Goal: Check status: Check status

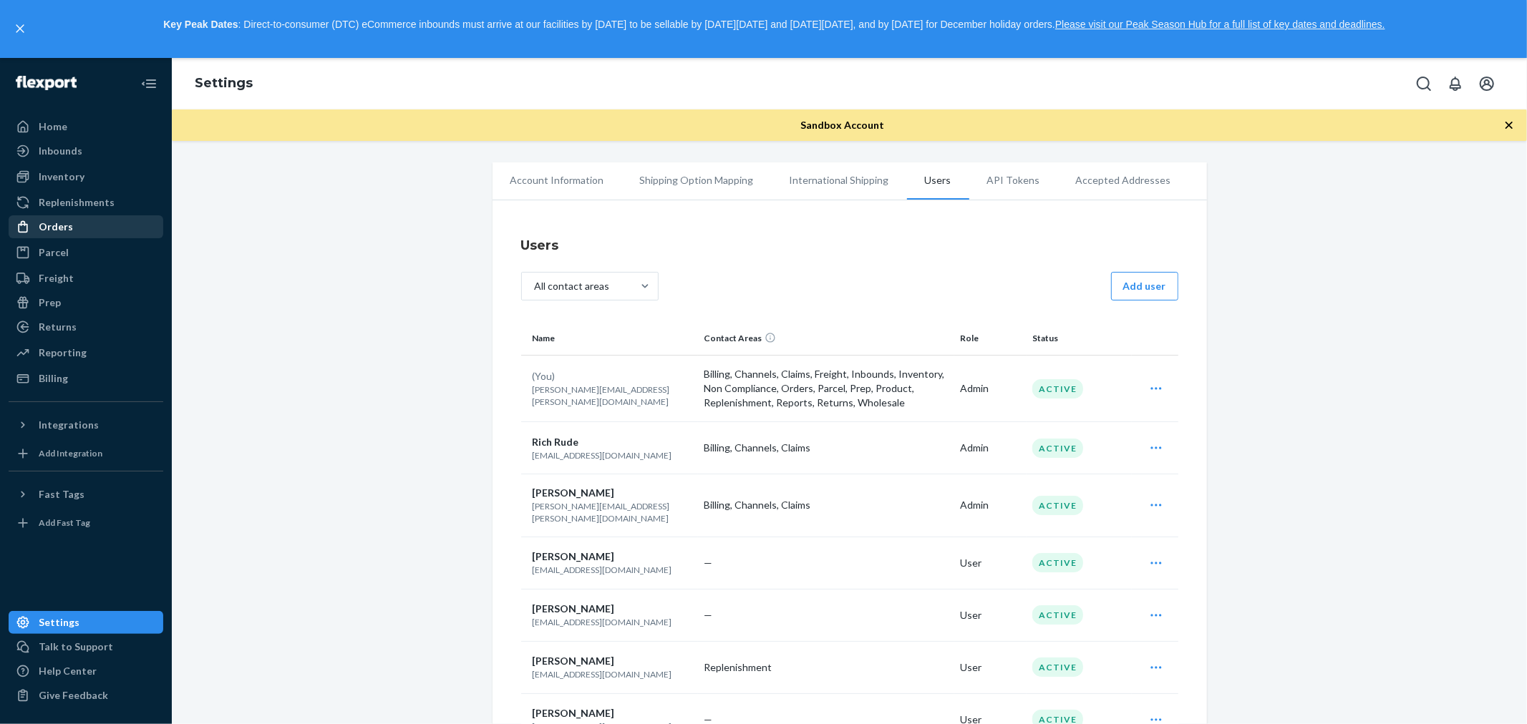
click at [67, 220] on div "Orders" at bounding box center [56, 227] width 34 height 14
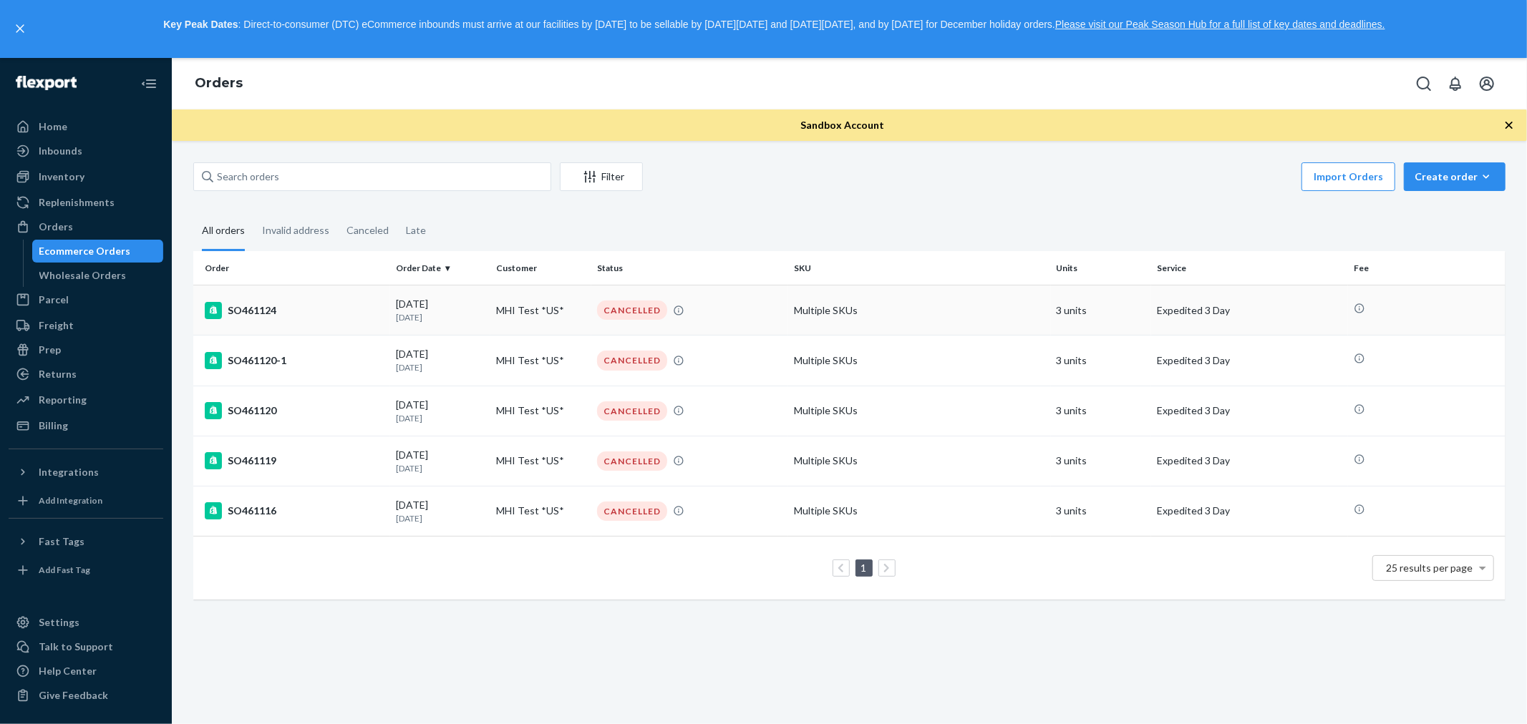
click at [624, 308] on div "CANCELLED" at bounding box center [632, 310] width 70 height 19
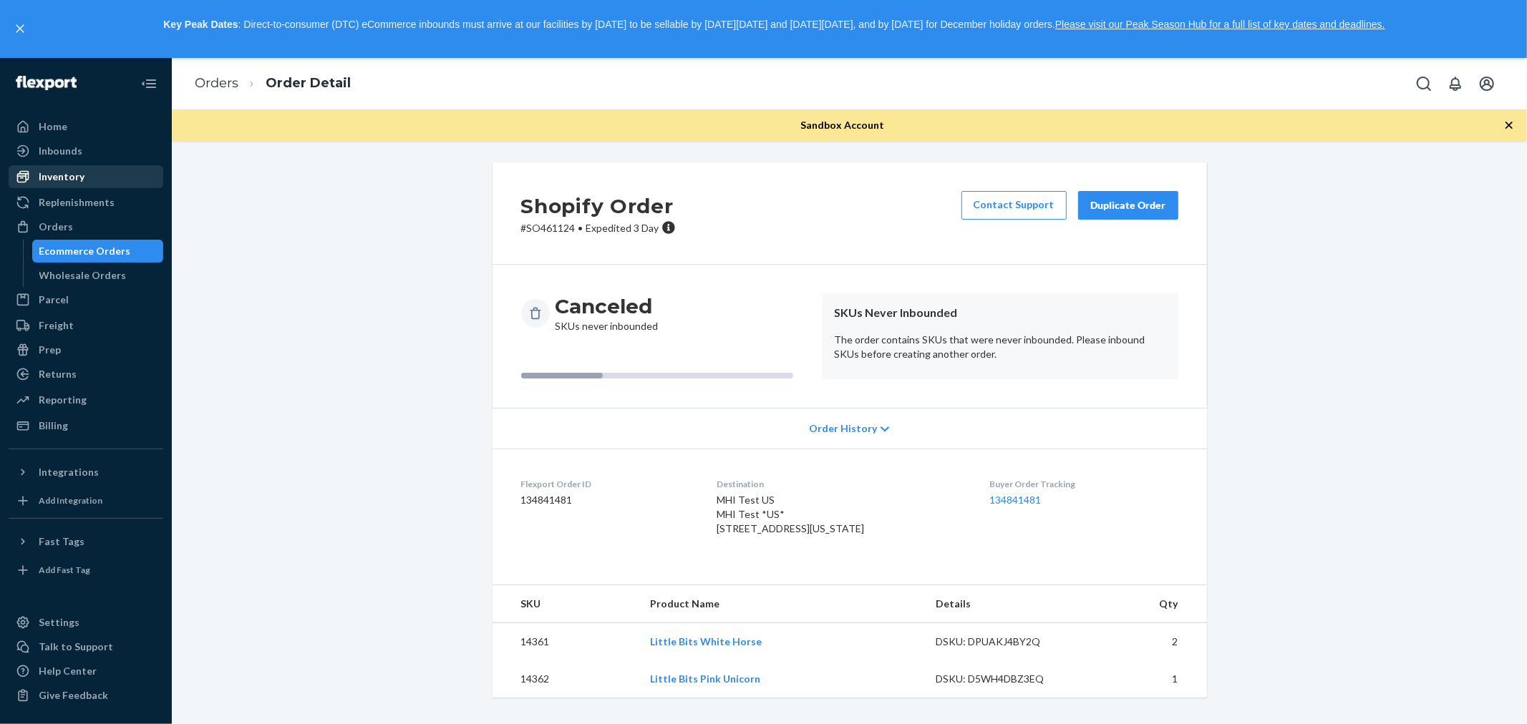
click at [79, 170] on div "Inventory" at bounding box center [62, 177] width 46 height 14
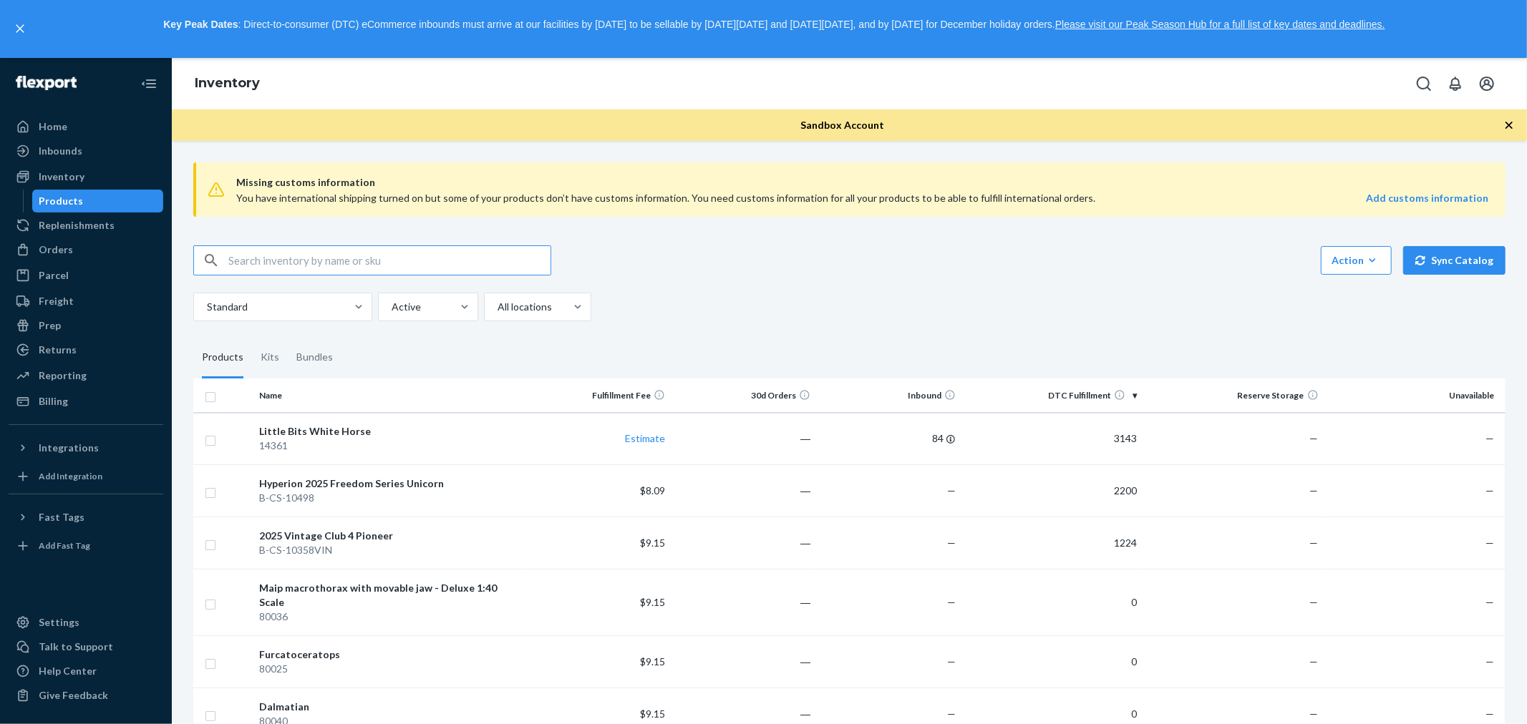
click at [299, 259] on input "text" at bounding box center [389, 260] width 322 height 29
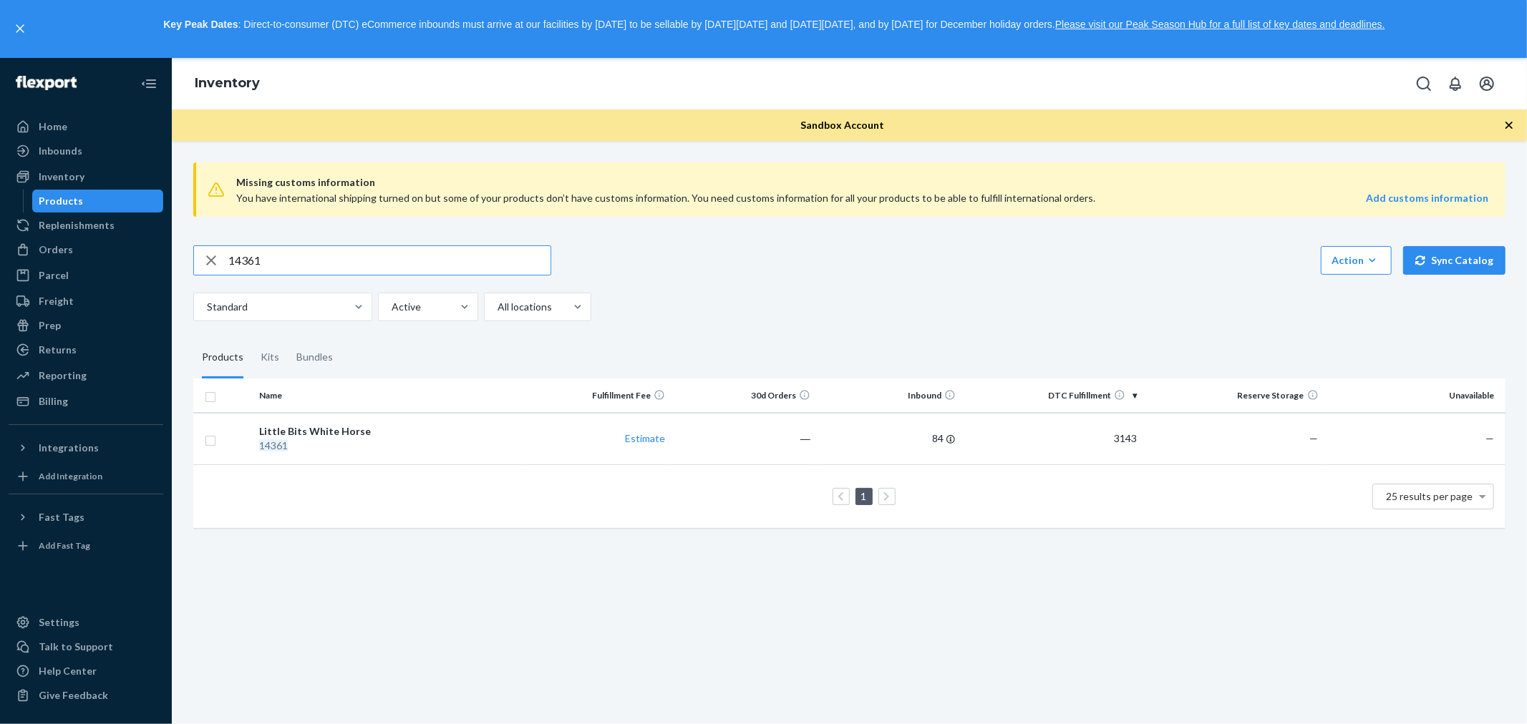
click at [256, 254] on input "14361" at bounding box center [389, 260] width 322 height 29
type input "14362"
click at [684, 102] on div "Inventory" at bounding box center [849, 84] width 1355 height 52
click at [62, 154] on div "Inbounds" at bounding box center [61, 151] width 44 height 14
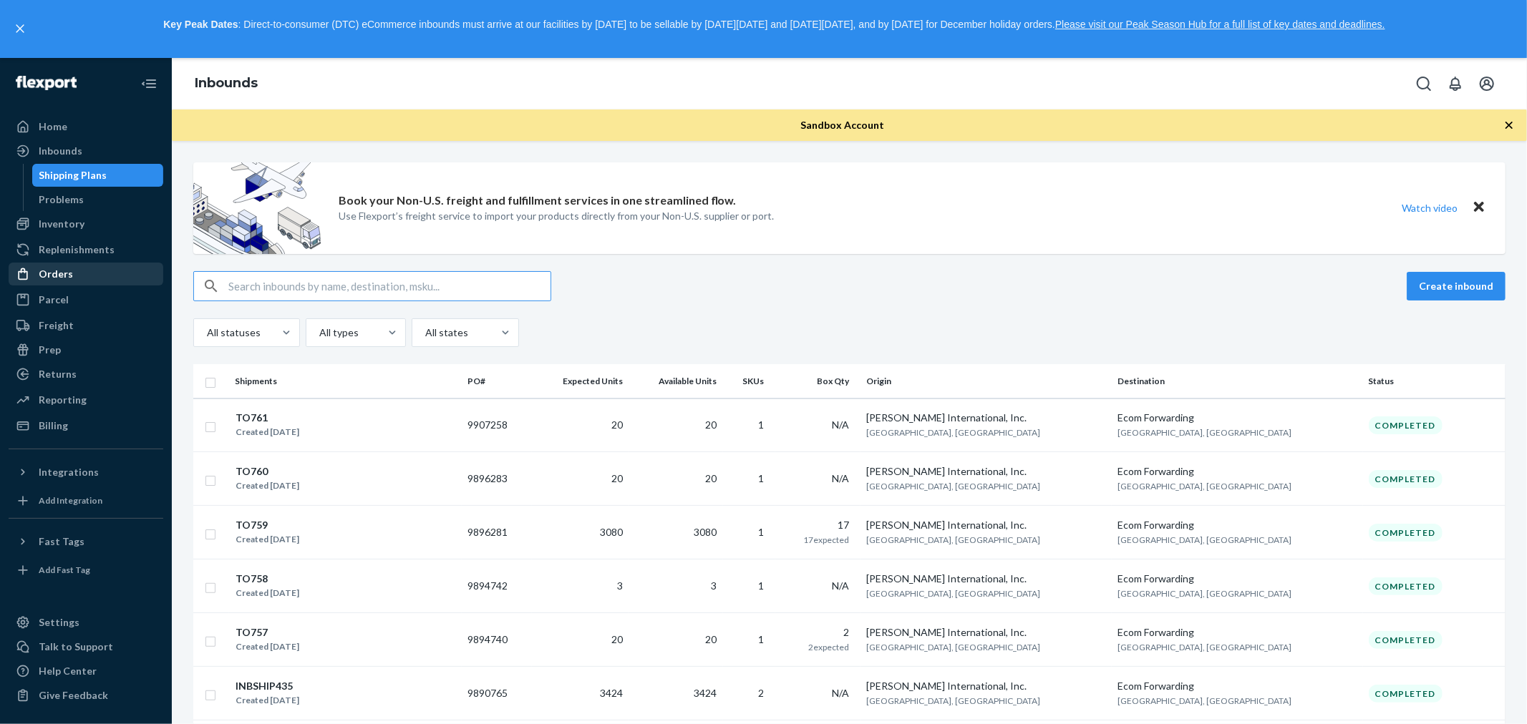
click at [61, 273] on div "Orders" at bounding box center [56, 274] width 34 height 14
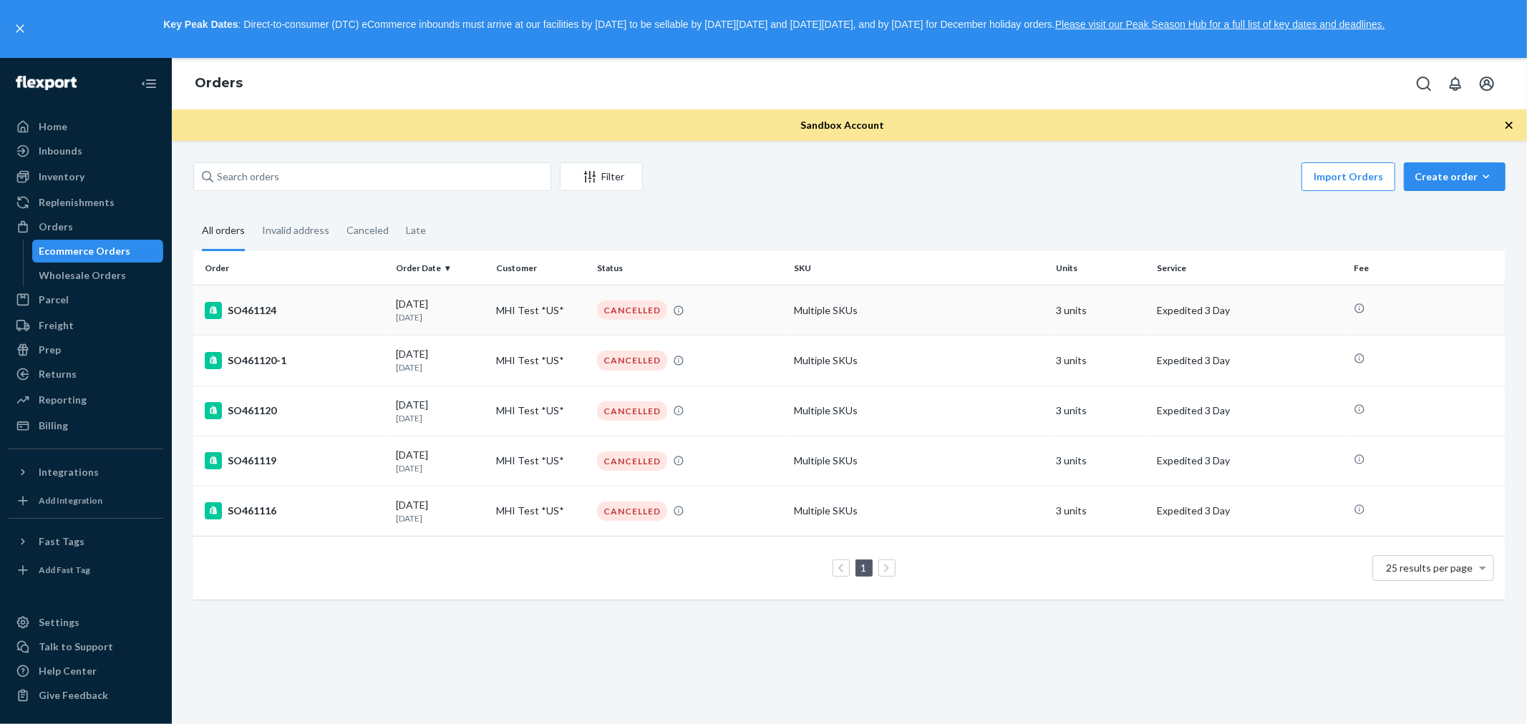
click at [263, 308] on div "SO461124" at bounding box center [295, 310] width 180 height 17
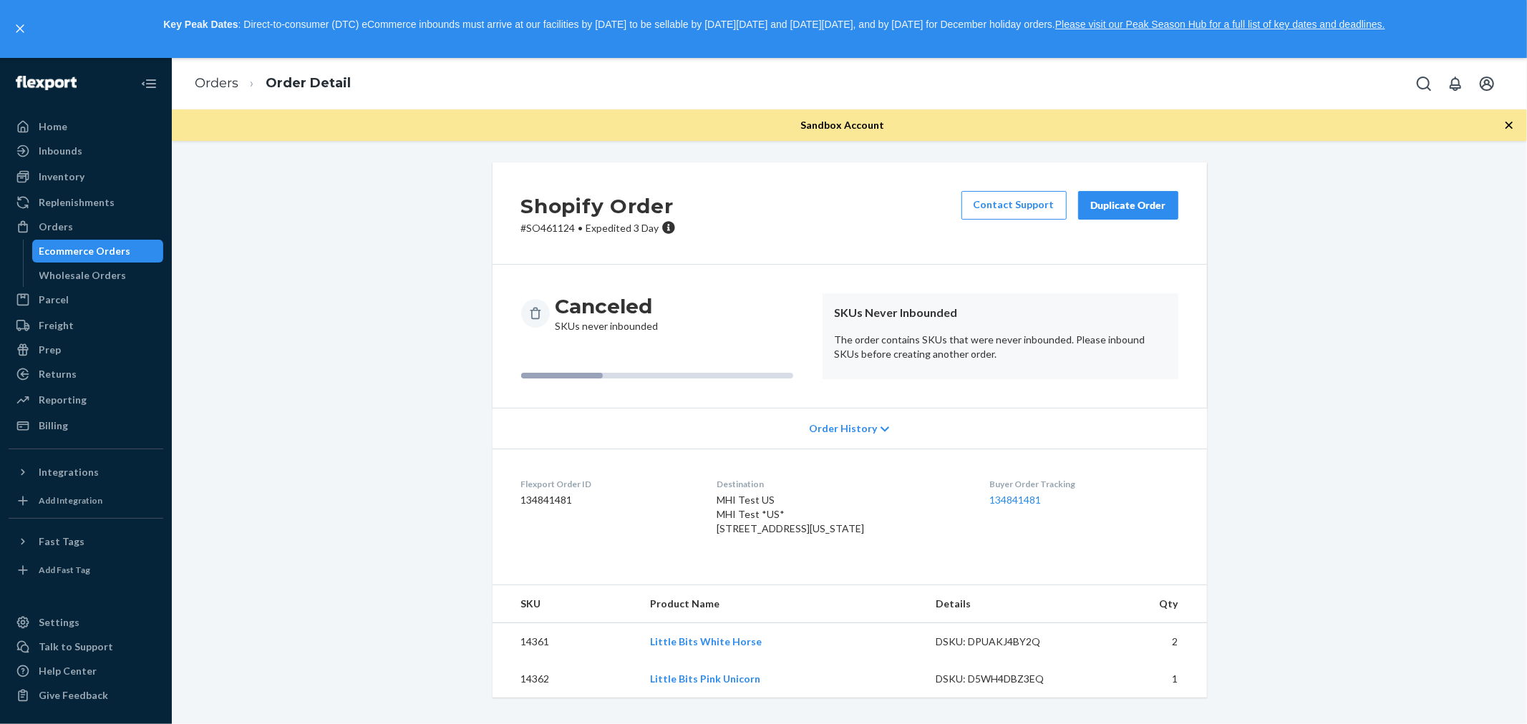
scroll to position [19, 0]
click at [1004, 494] on link "134841481" at bounding box center [1016, 500] width 52 height 12
